Goal: Check status: Check status

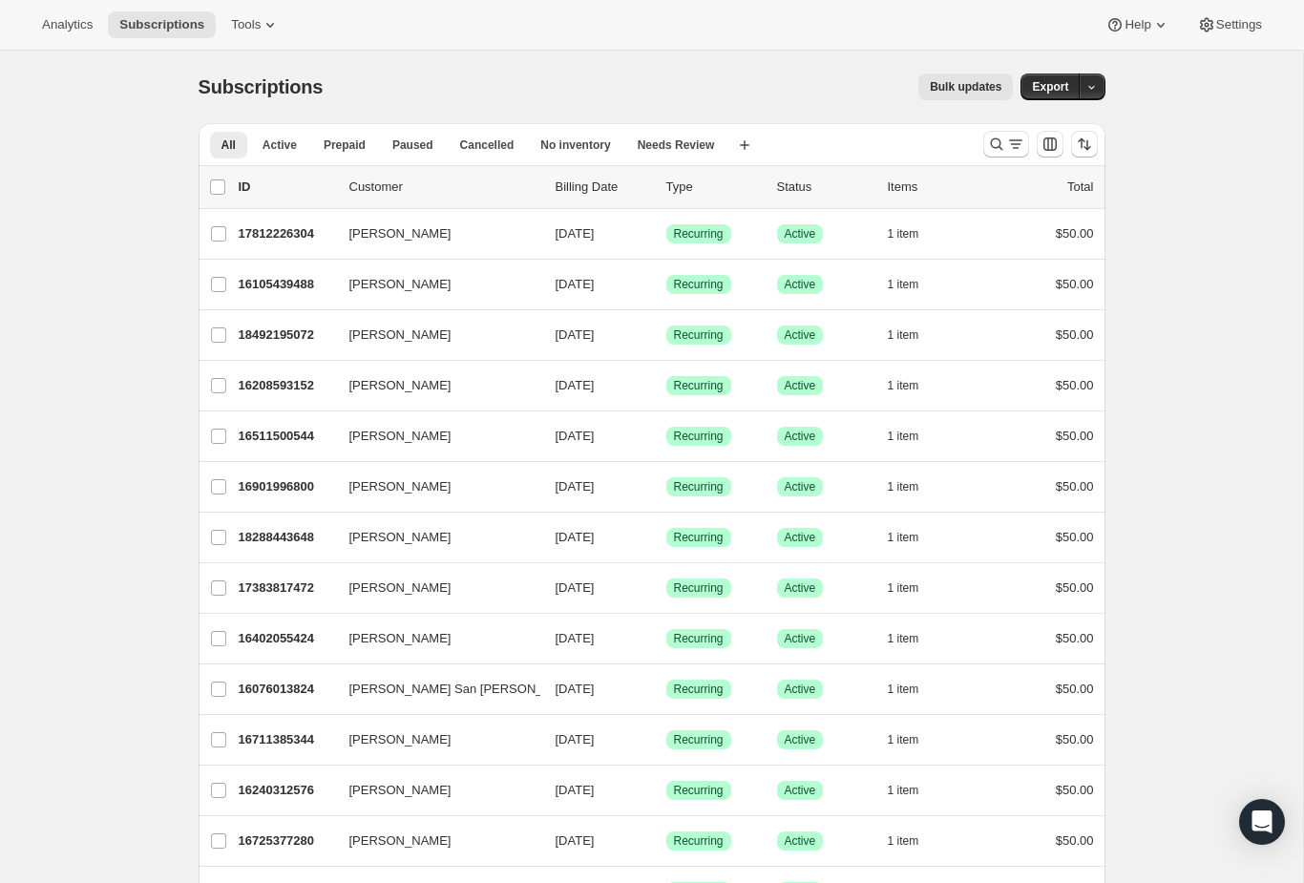
click at [990, 136] on icon "Search and filter results" at bounding box center [996, 144] width 19 height 19
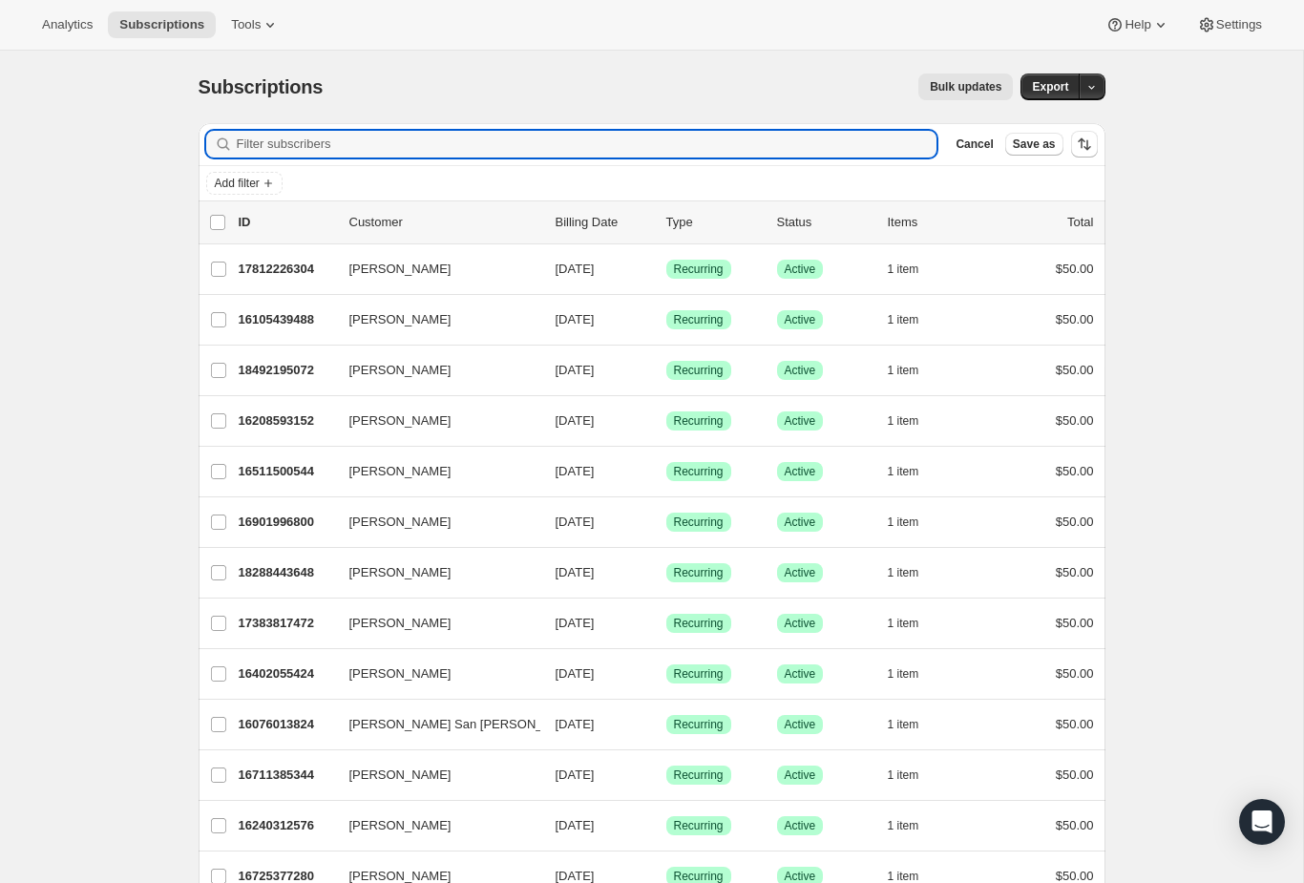
click at [767, 137] on input "Filter subscribers" at bounding box center [587, 144] width 700 height 27
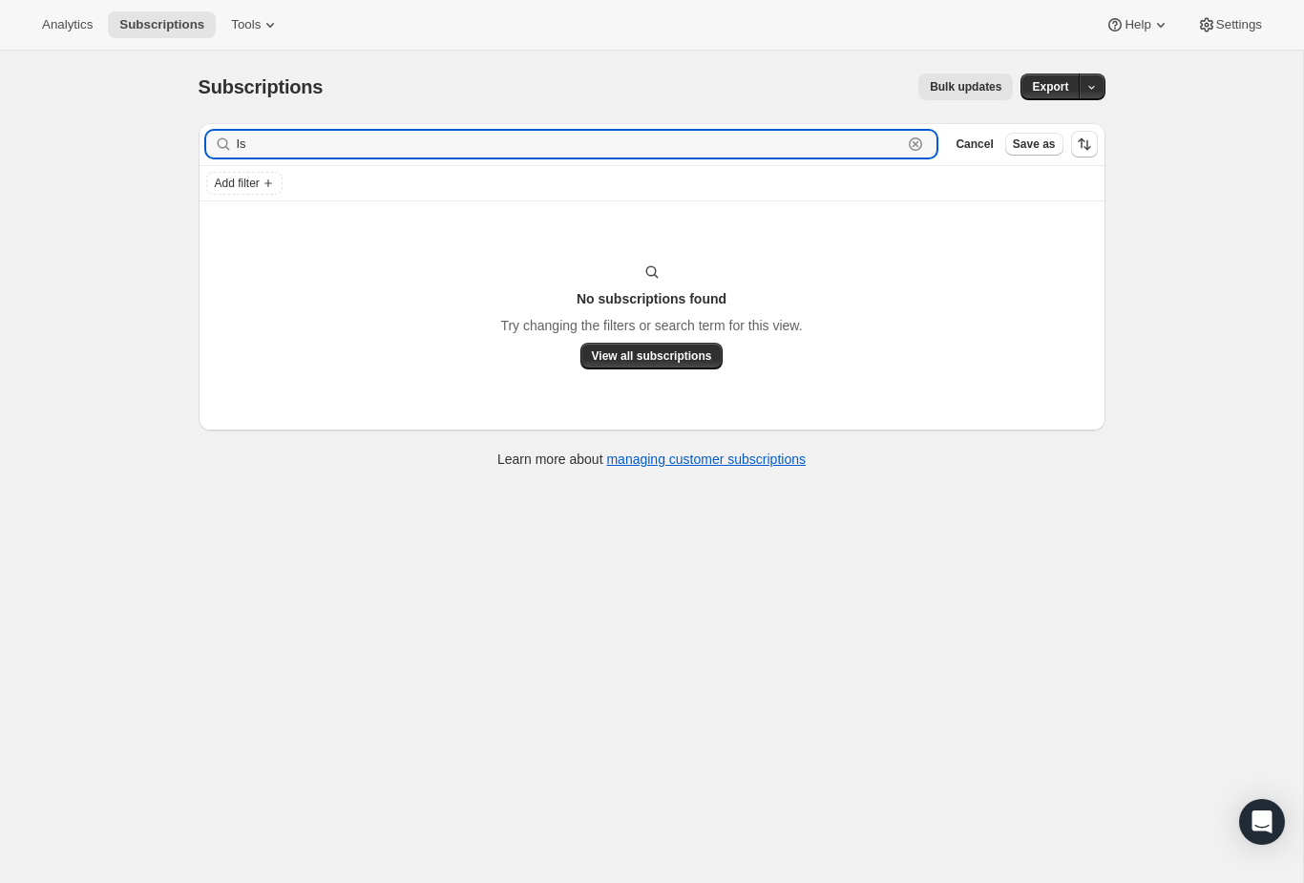
type input "I"
type input "Moc"
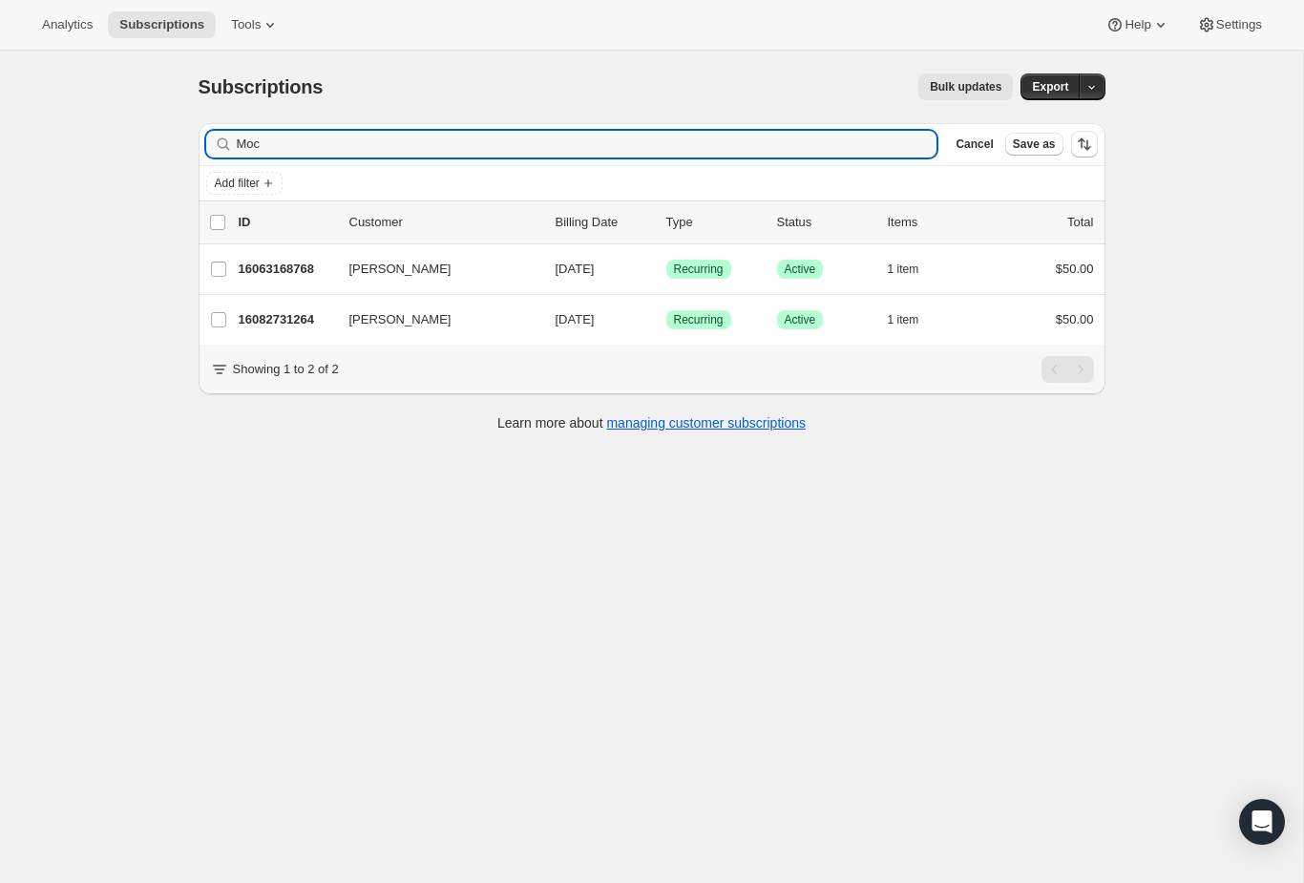
click at [278, 260] on p "16063168768" at bounding box center [286, 269] width 95 height 19
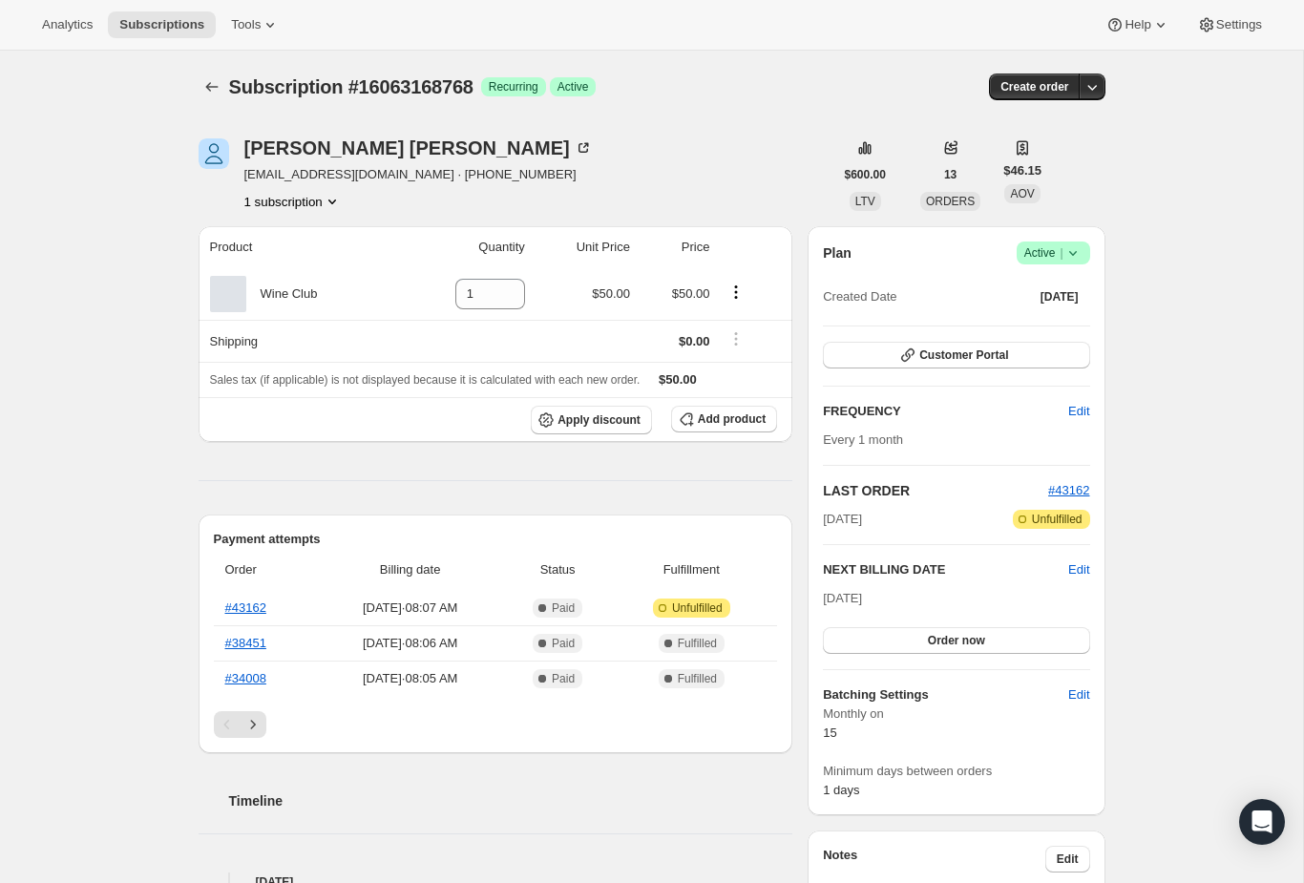
click at [249, 605] on link "#43162" at bounding box center [245, 607] width 41 height 14
click at [256, 610] on link "#43162" at bounding box center [245, 607] width 41 height 14
